Goal: Transaction & Acquisition: Purchase product/service

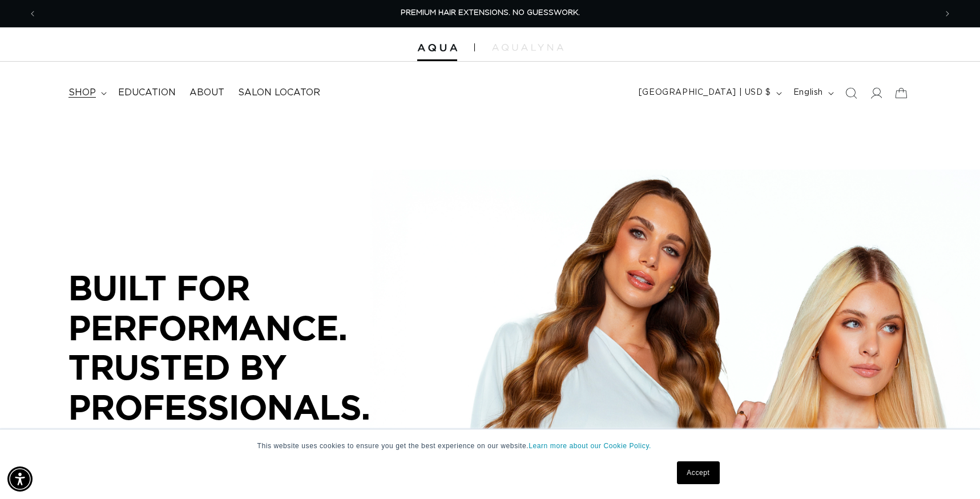
click at [70, 91] on span "shop" at bounding box center [82, 93] width 27 height 12
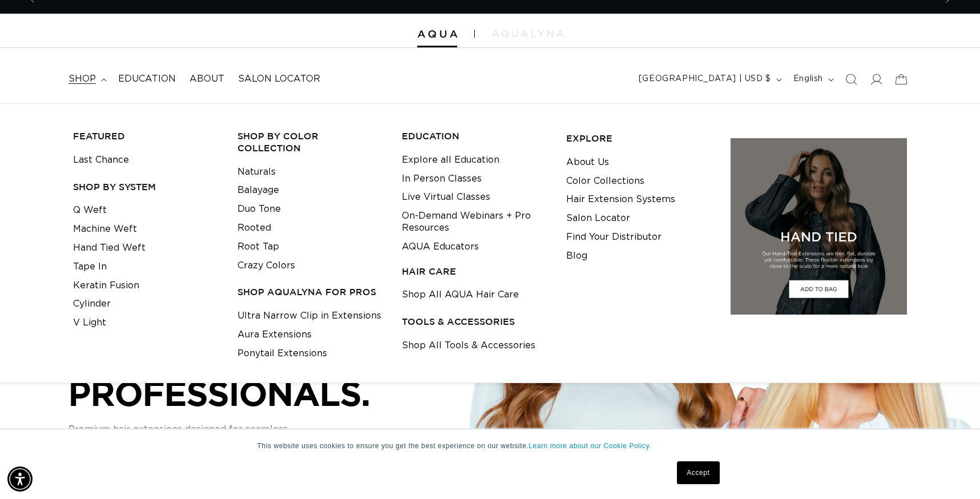
scroll to position [0, 899]
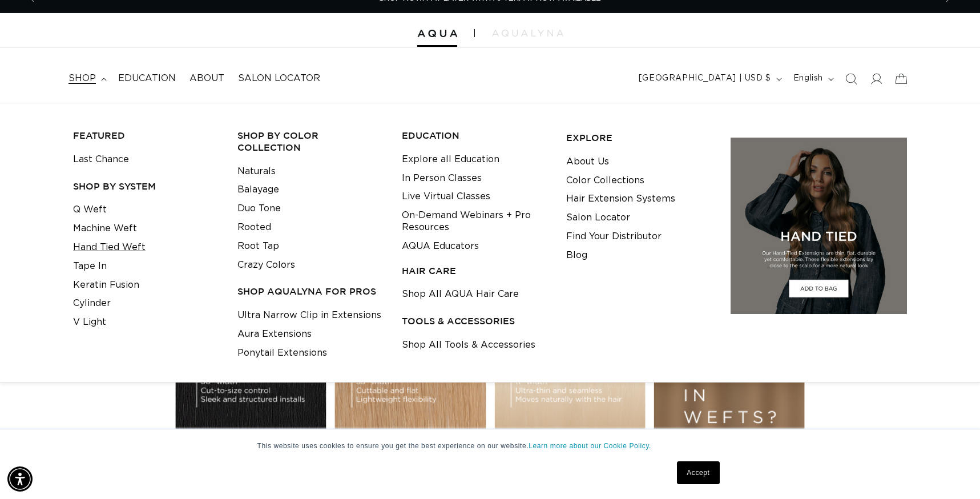
click at [99, 246] on link "Hand Tied Weft" at bounding box center [109, 247] width 73 height 19
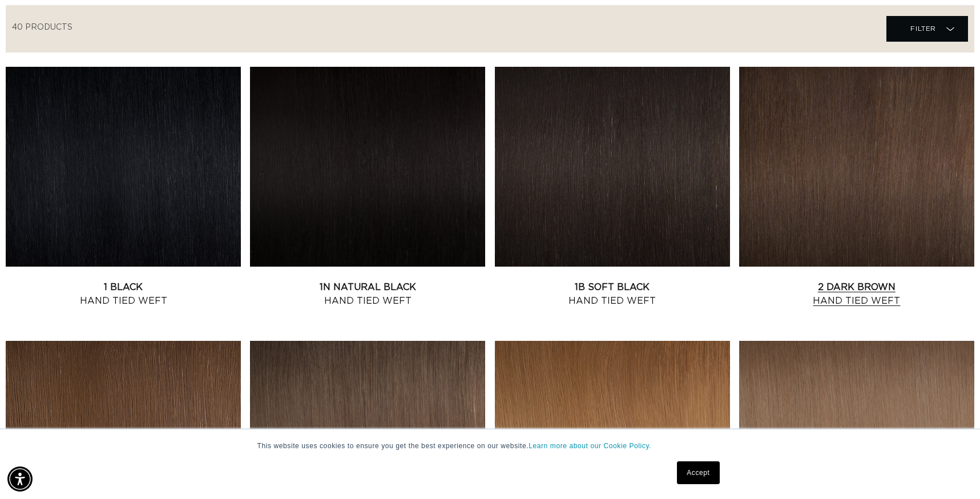
scroll to position [444, 0]
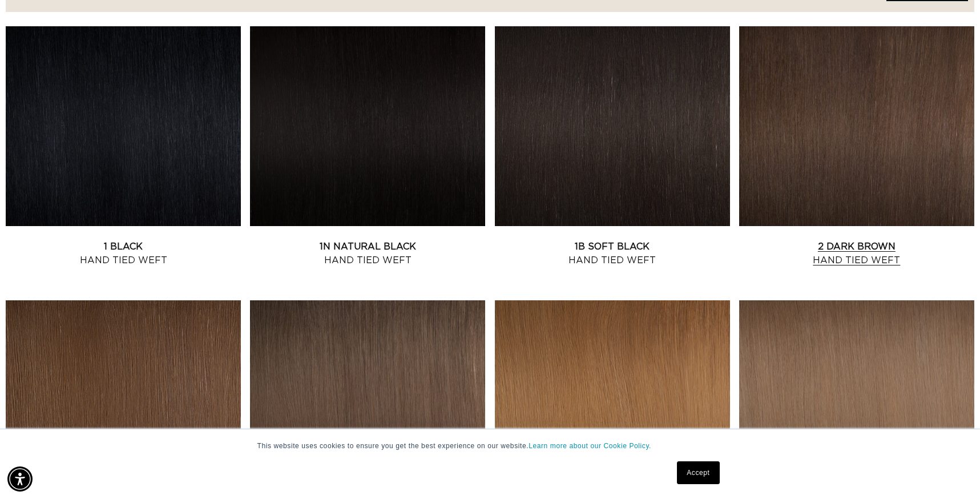
click at [868, 240] on link "2 Dark Brown Hand Tied Weft" at bounding box center [856, 253] width 235 height 27
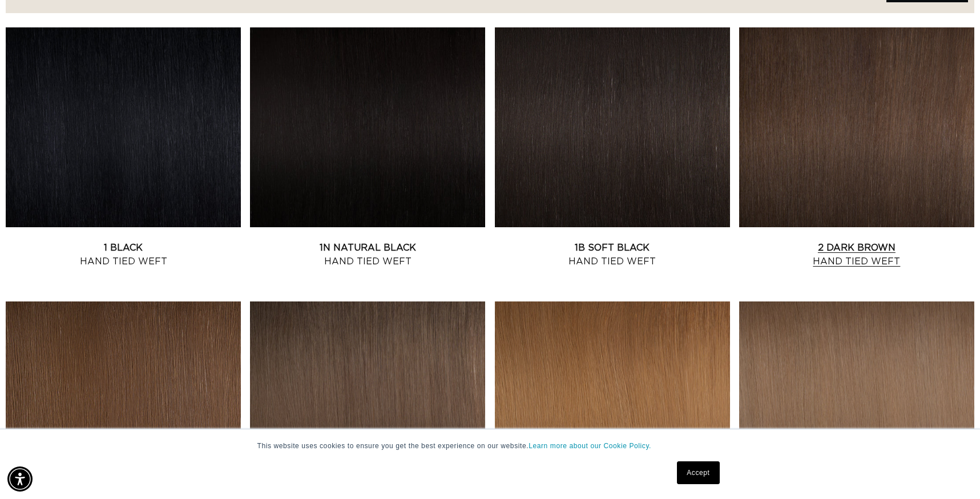
scroll to position [0, 0]
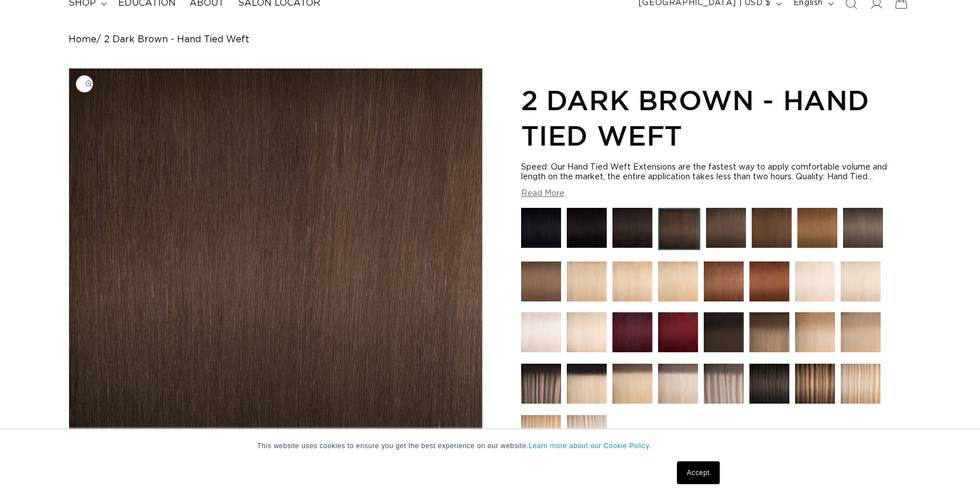
scroll to position [112, 0]
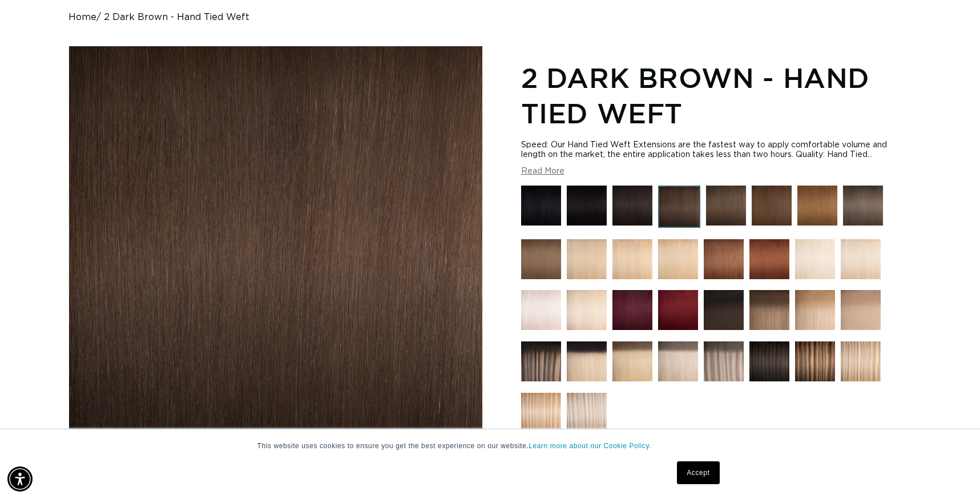
click at [707, 473] on link "Accept" at bounding box center [698, 472] width 42 height 23
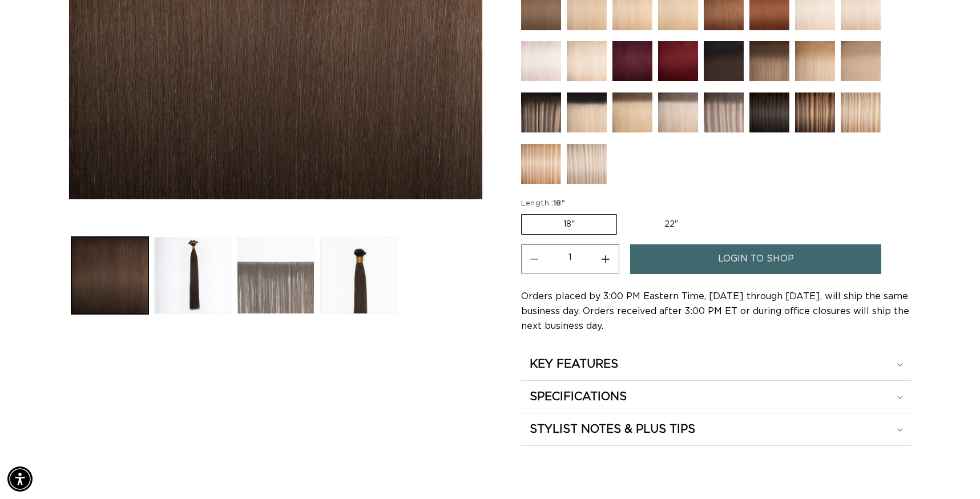
scroll to position [361, 0]
click at [262, 280] on button "Load image 3 in gallery view" at bounding box center [275, 274] width 77 height 77
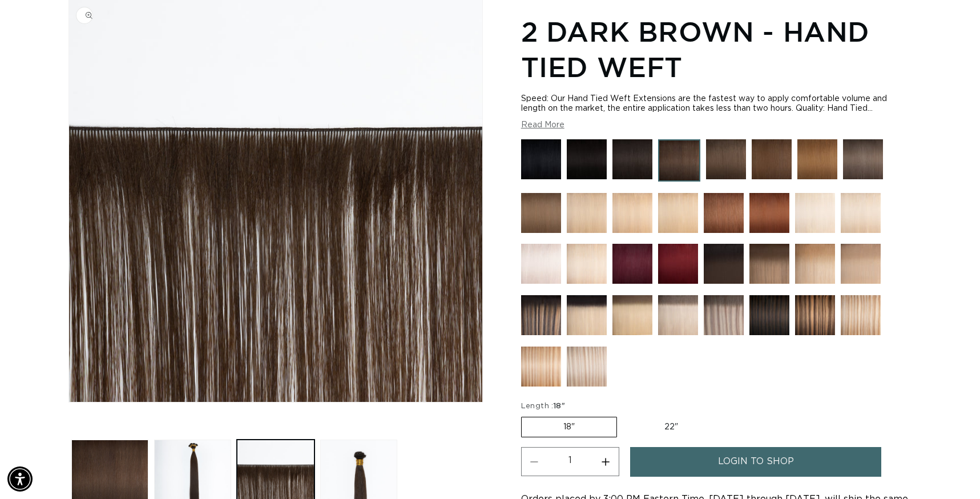
scroll to position [0, 1798]
